Goal: Find specific page/section: Find specific page/section

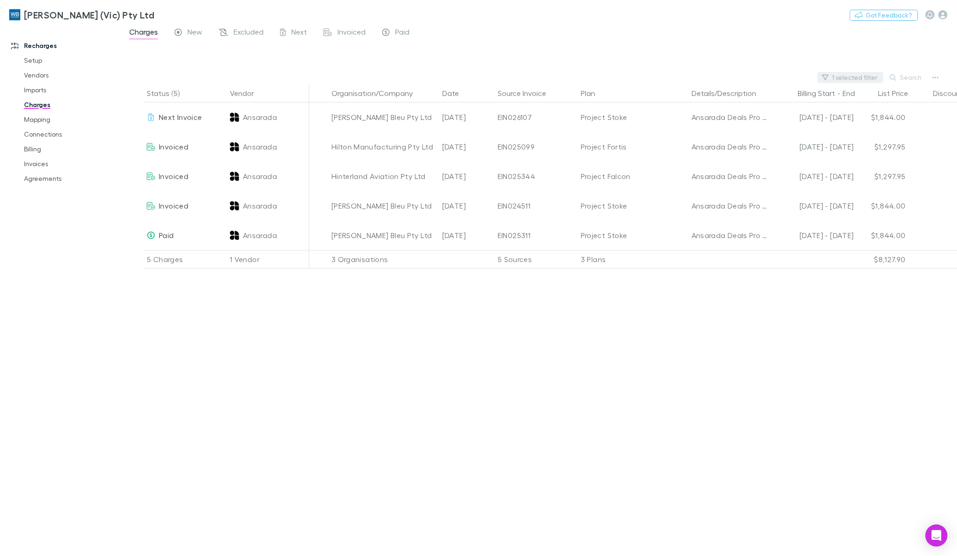
click at [874, 77] on button "1 selected filter" at bounding box center [851, 77] width 66 height 11
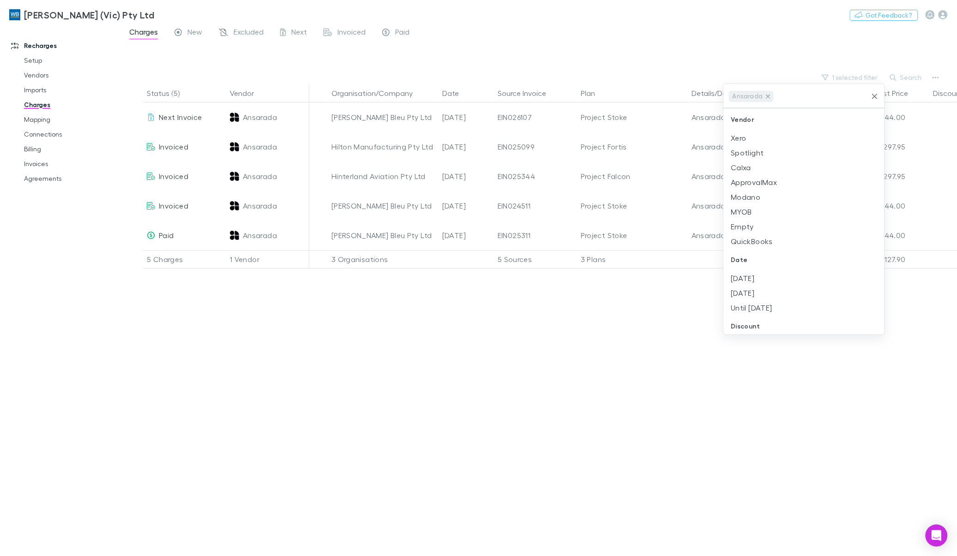
click at [768, 93] on icon at bounding box center [768, 96] width 7 height 7
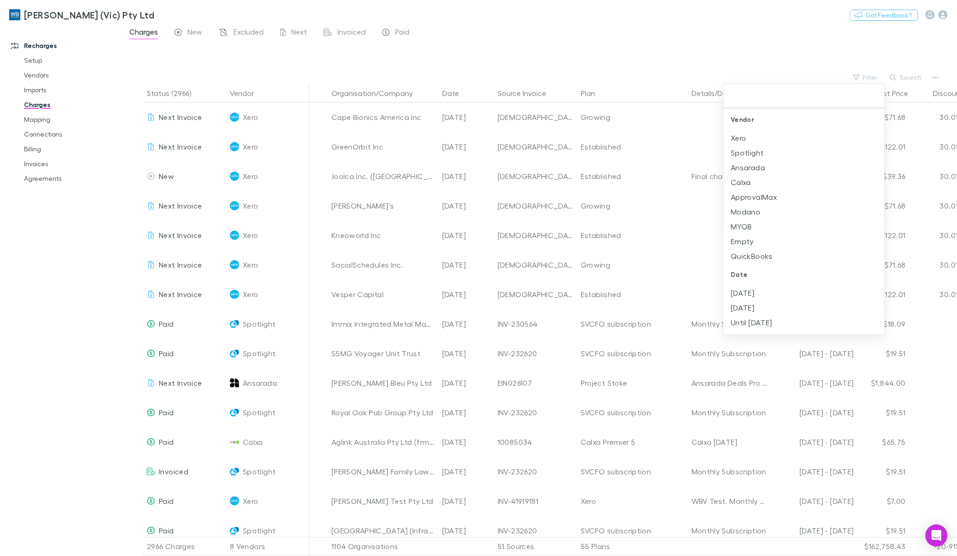
click at [806, 52] on div at bounding box center [478, 278] width 957 height 556
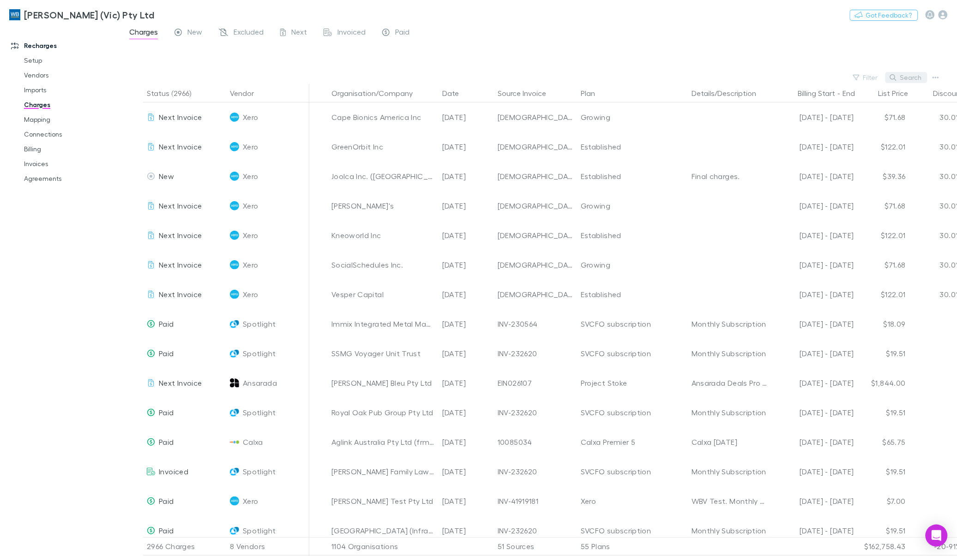
click at [910, 76] on button "Search" at bounding box center [907, 77] width 42 height 11
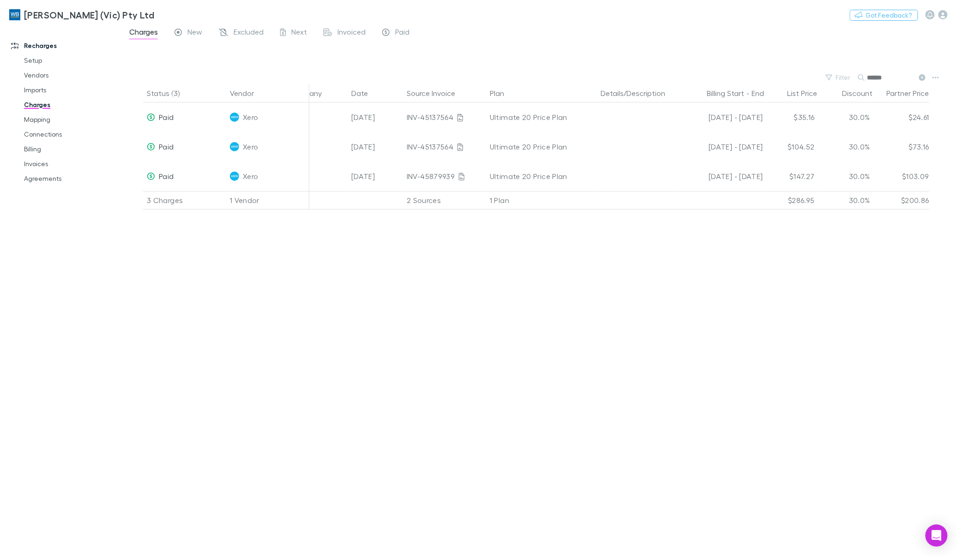
scroll to position [0, 101]
type input "******"
click at [47, 178] on link "Agreements" at bounding box center [71, 178] width 113 height 15
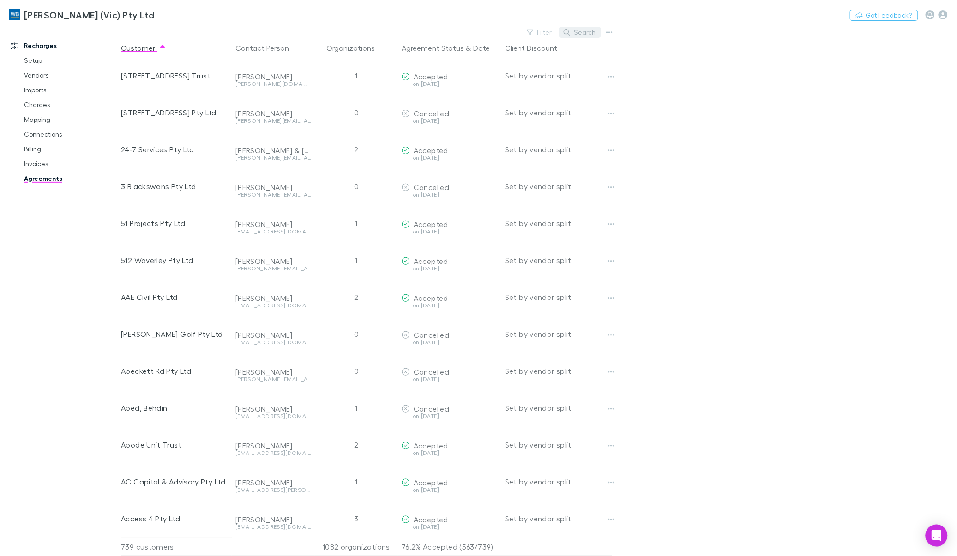
click at [585, 34] on button "Search" at bounding box center [580, 32] width 42 height 11
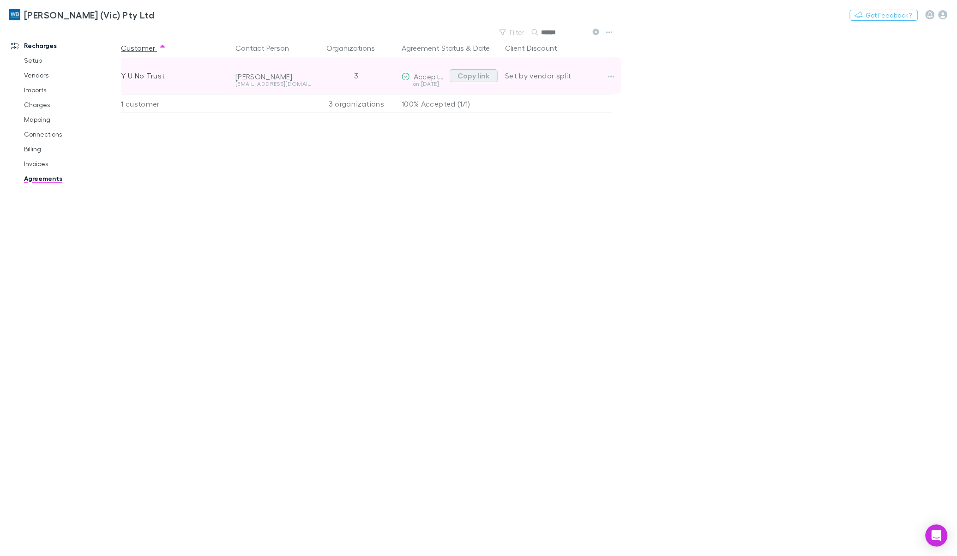
type input "******"
click at [461, 78] on button "Copy link" at bounding box center [474, 75] width 48 height 13
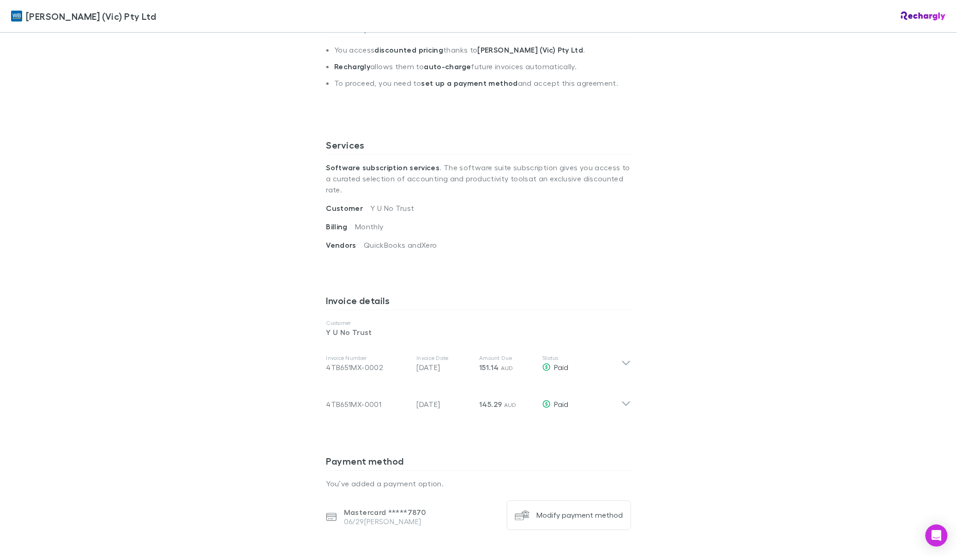
scroll to position [346, 0]
